Goal: Check status: Check status

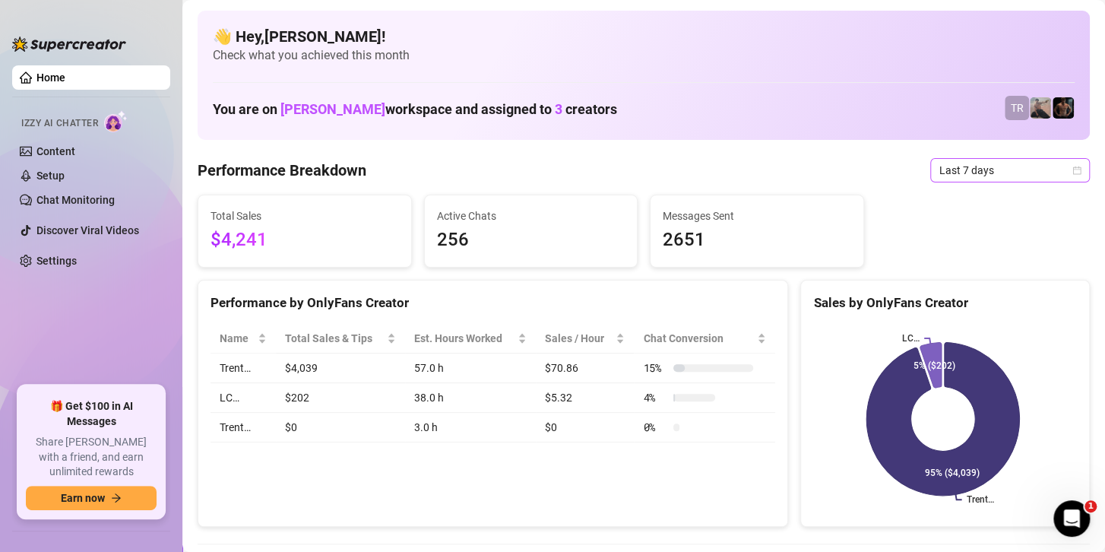
click at [957, 166] on span "Last 7 days" at bounding box center [1009, 170] width 141 height 23
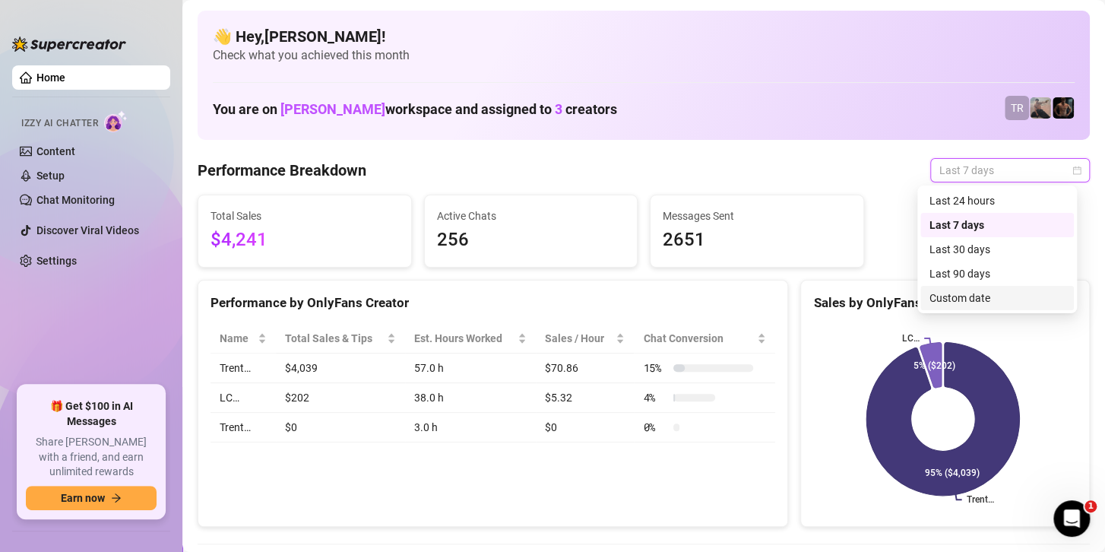
click at [945, 293] on div "Custom date" at bounding box center [997, 298] width 135 height 17
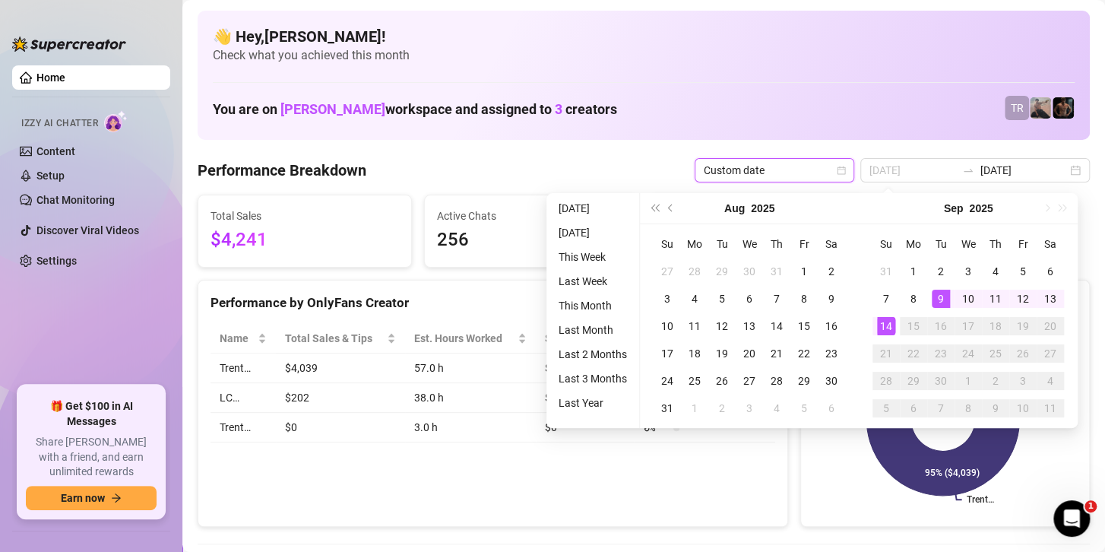
type input "[DATE]"
click at [884, 327] on div "14" at bounding box center [886, 326] width 18 height 18
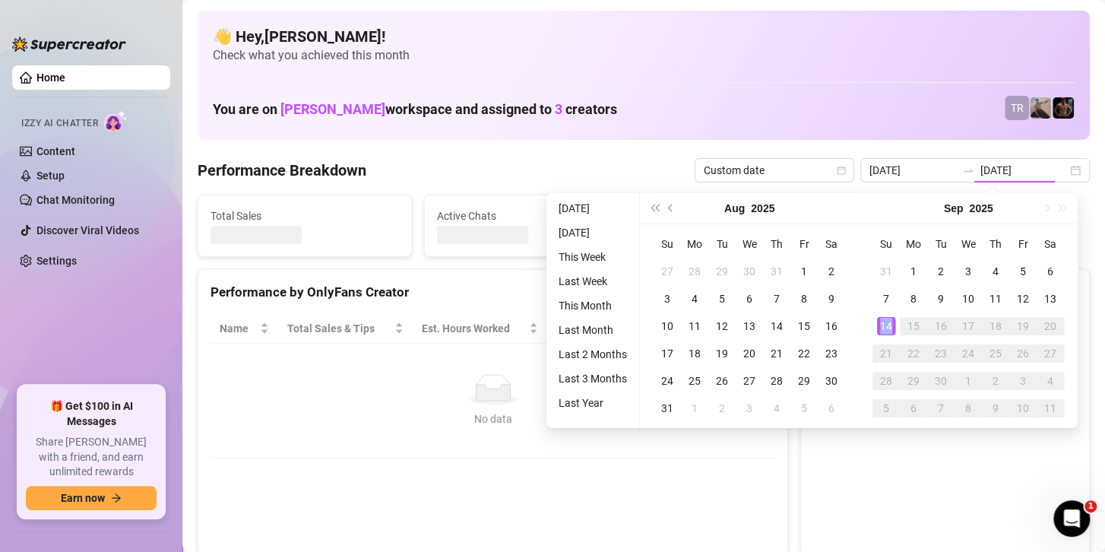
type input "[DATE]"
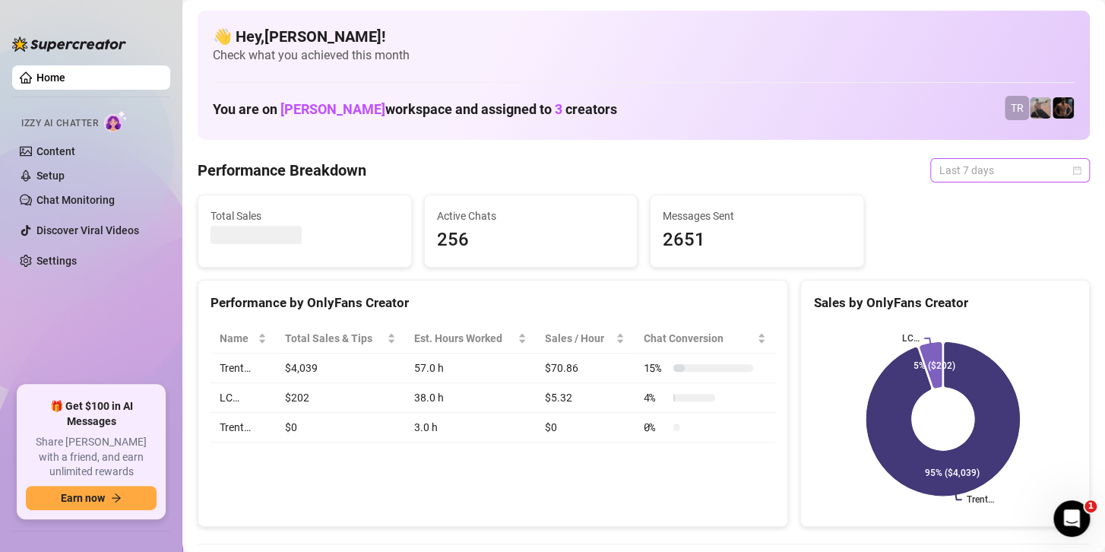
click at [1012, 175] on span "Last 7 days" at bounding box center [1009, 170] width 141 height 23
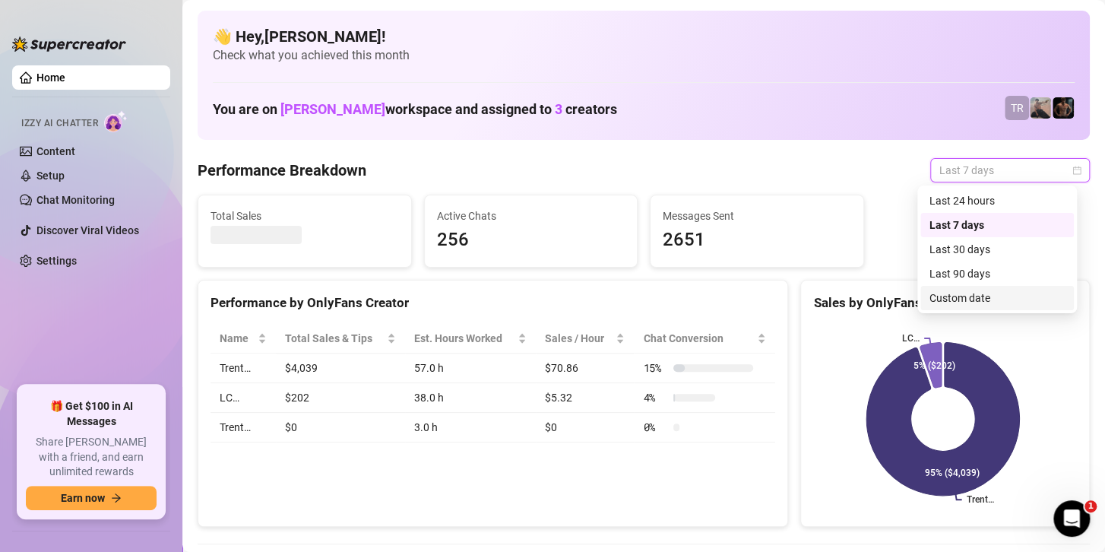
click at [981, 298] on div "Custom date" at bounding box center [997, 298] width 135 height 17
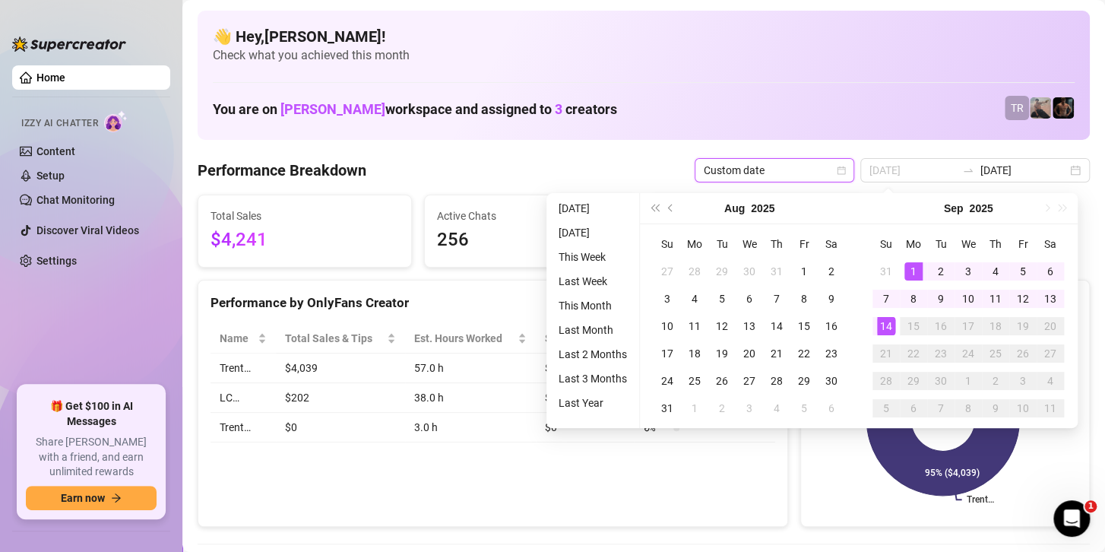
type input "[DATE]"
click at [910, 268] on div "1" at bounding box center [913, 271] width 18 height 18
type input "[DATE]"
click at [877, 321] on div "14" at bounding box center [886, 326] width 18 height 18
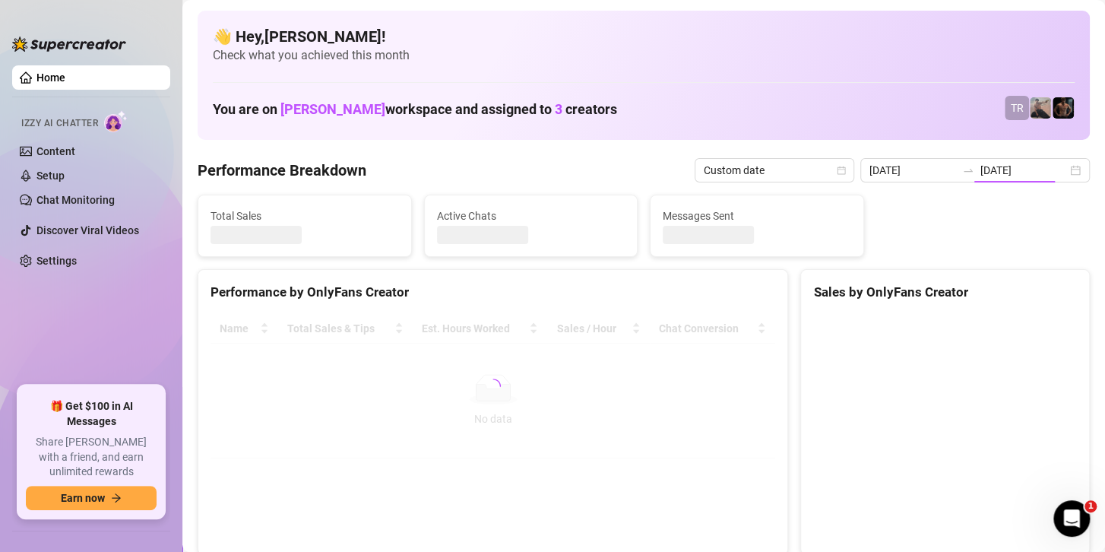
type input "[DATE]"
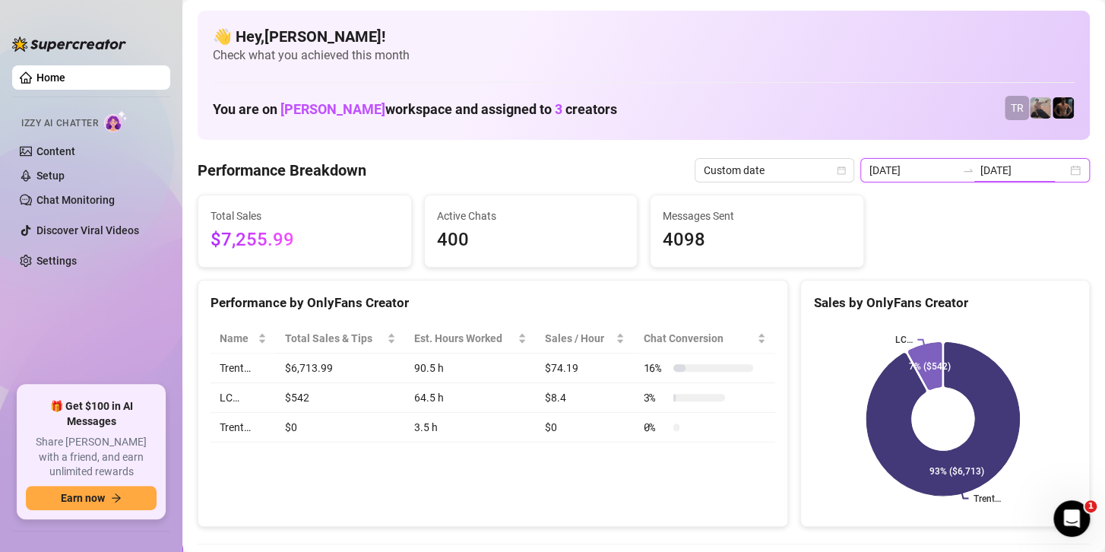
click at [990, 176] on input "[DATE]" at bounding box center [1023, 170] width 87 height 17
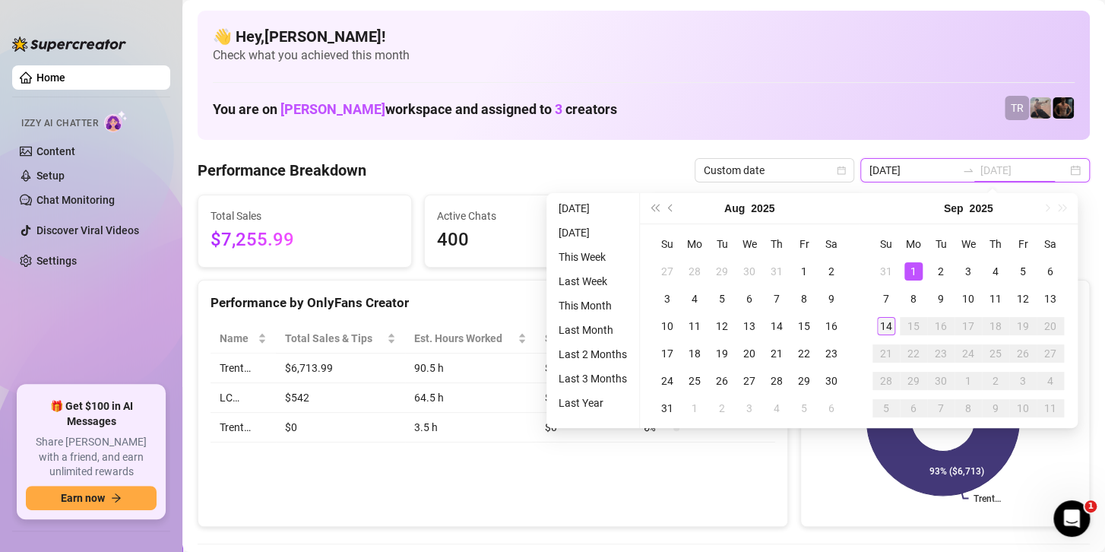
type input "[DATE]"
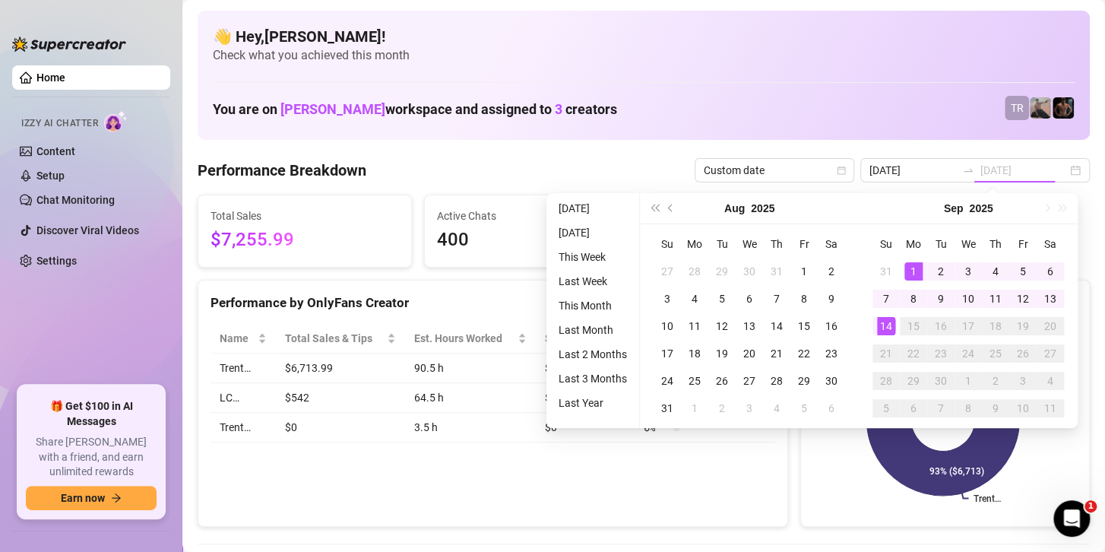
click at [886, 331] on div "14" at bounding box center [886, 326] width 18 height 18
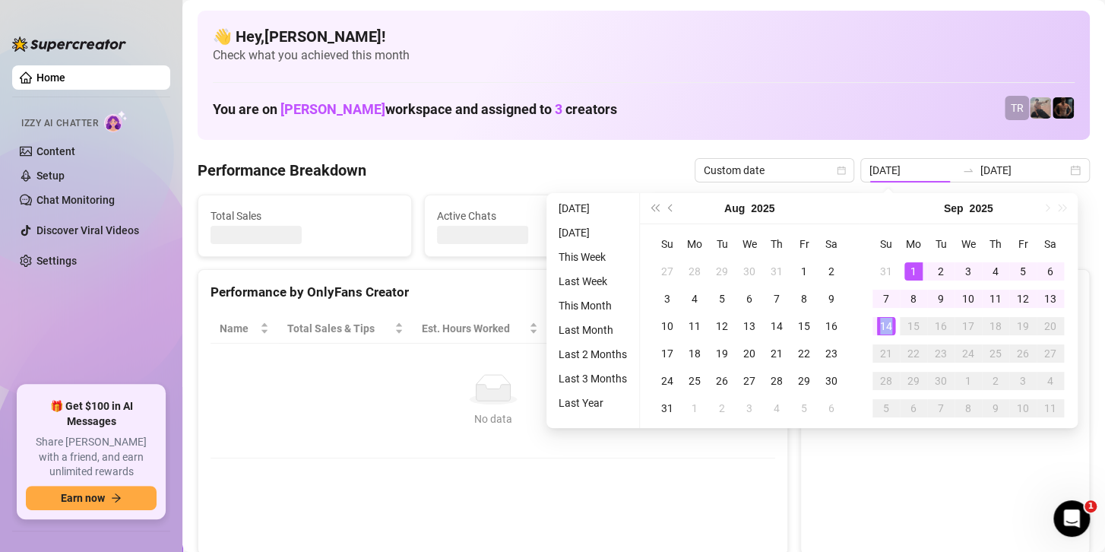
type input "[DATE]"
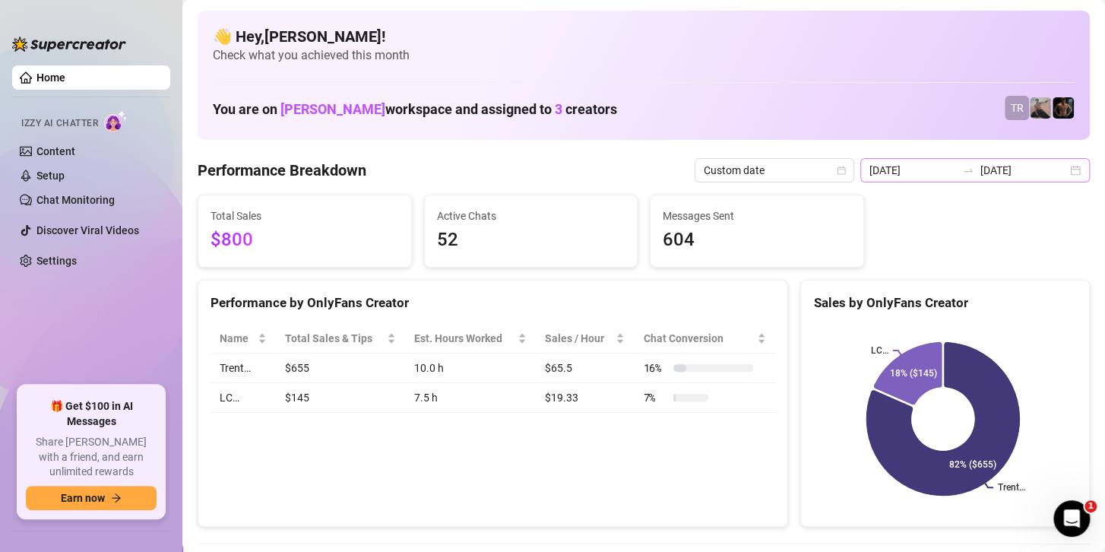
click at [962, 169] on icon "swap-right" at bounding box center [968, 170] width 12 height 12
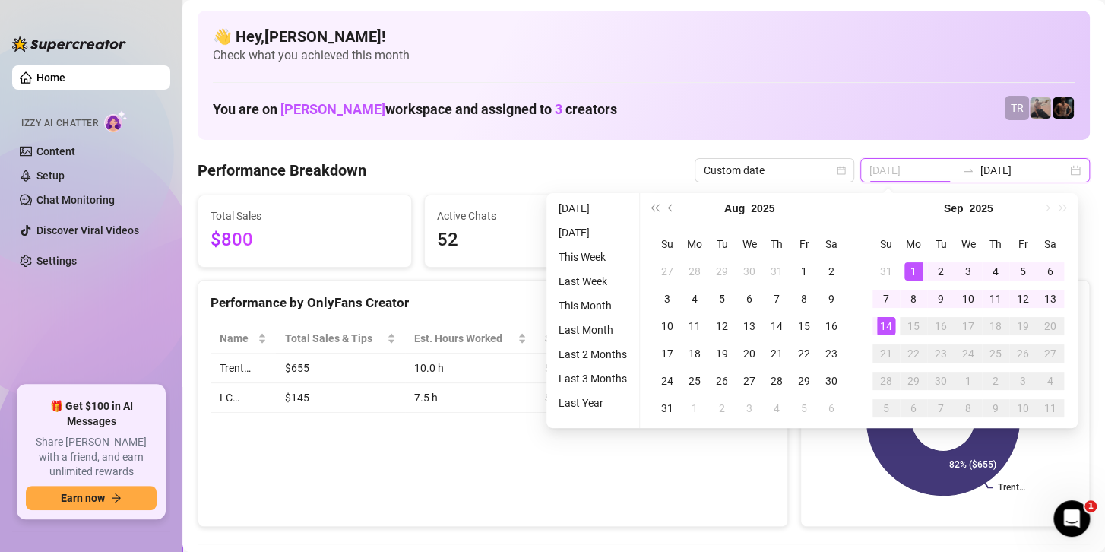
type input "[DATE]"
click at [911, 274] on div "1" at bounding box center [913, 271] width 18 height 18
type input "[DATE]"
click at [882, 329] on div "14" at bounding box center [886, 326] width 18 height 18
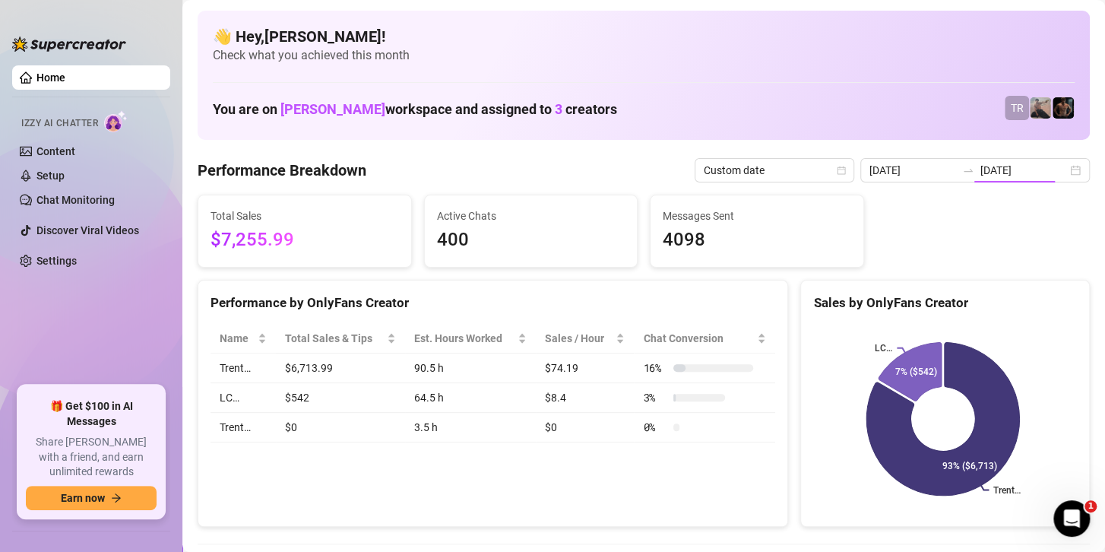
type input "[DATE]"
click at [991, 166] on input "[DATE]" at bounding box center [1023, 170] width 87 height 17
